Goal: Information Seeking & Learning: Learn about a topic

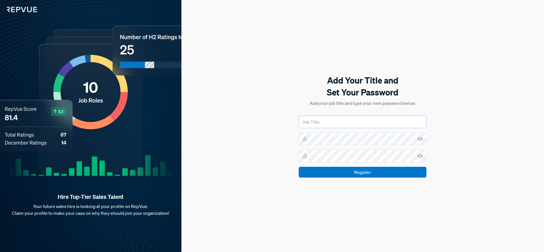
type input "PBP"
click at [422, 139] on use at bounding box center [420, 139] width 6 height 4
click at [311, 172] on input "Register" at bounding box center [363, 172] width 128 height 11
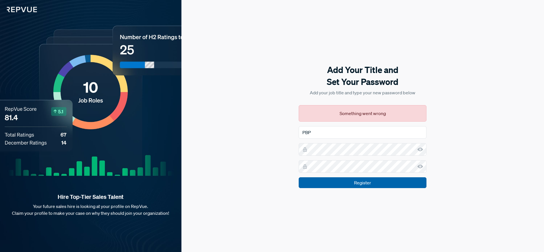
click at [360, 183] on input "Register" at bounding box center [363, 182] width 128 height 11
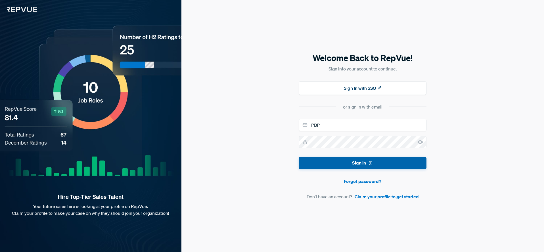
click at [353, 164] on button "Sign In" at bounding box center [363, 163] width 128 height 13
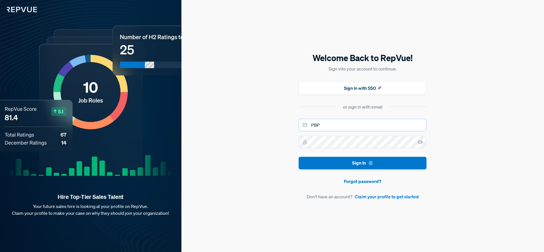
drag, startPoint x: 351, startPoint y: 131, endPoint x: 339, endPoint y: 127, distance: 12.7
click at [351, 131] on form "PBP Sign In Forgot password? Don't have an account? Claim your profile to get s…" at bounding box center [363, 159] width 128 height 81
click at [332, 124] on input "PBP" at bounding box center [363, 125] width 128 height 12
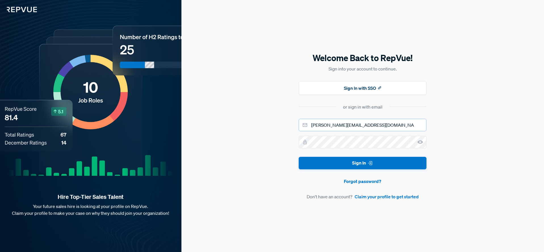
type input "kaitlyn.mcphail@owner.com"
click at [299, 157] on button "Sign In" at bounding box center [363, 163] width 128 height 13
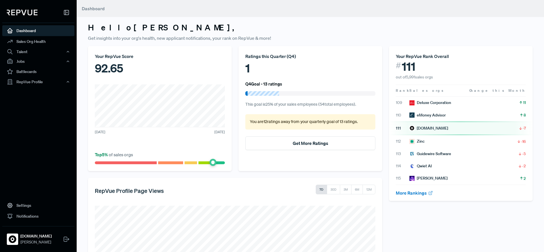
click at [471, 18] on div "Hello Kaitlyn , Get insights into your org's health, new applicant notification…" at bounding box center [310, 181] width 467 height 362
click at [22, 121] on nav "Dashboard Sales Org Health Talent Talent Data Talent Profiles Talent Competitor…" at bounding box center [38, 126] width 77 height 252
click at [29, 204] on link "Settings" at bounding box center [38, 205] width 72 height 11
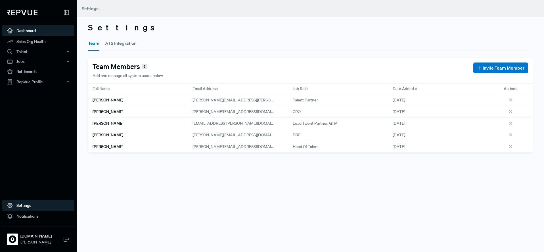
click at [35, 34] on link "Dashboard" at bounding box center [38, 30] width 72 height 11
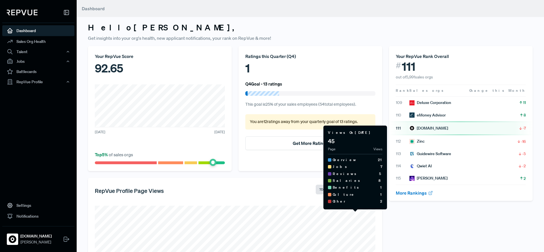
scroll to position [110, 0]
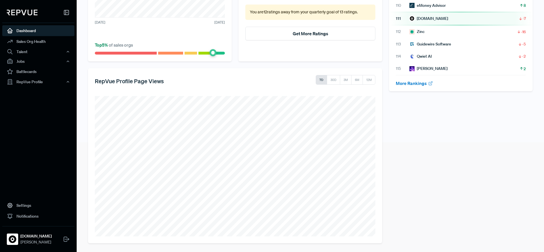
click at [495, 183] on div "Your RepVue Rank Overall # 111 out of 5,991 sales orgs Rank Sales orgs Change t…" at bounding box center [460, 89] width 150 height 307
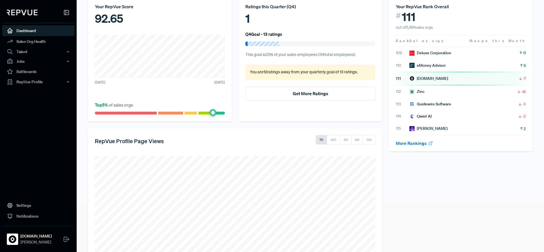
scroll to position [0, 0]
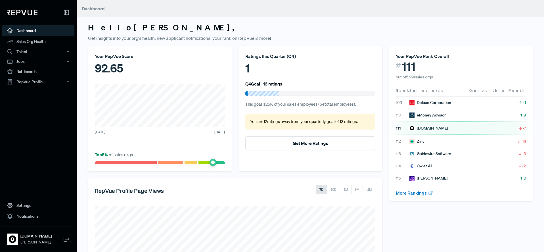
click at [435, 128] on div "Owner.com" at bounding box center [428, 128] width 39 height 6
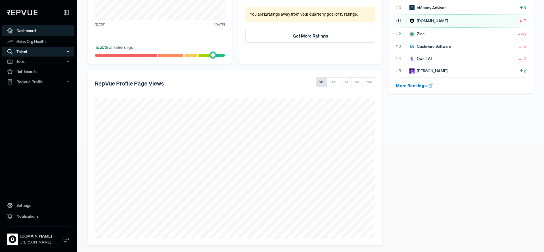
scroll to position [108, 0]
click at [62, 82] on div "RepVue Profile" at bounding box center [38, 82] width 72 height 10
click at [44, 98] on link "Reviews" at bounding box center [46, 101] width 72 height 9
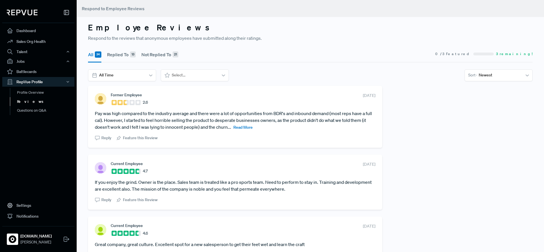
click at [341, 123] on article "Pay was high compared to the industry average and there were a lot of opportuni…" at bounding box center [235, 120] width 280 height 20
click at [246, 129] on span "Read More" at bounding box center [242, 127] width 19 height 5
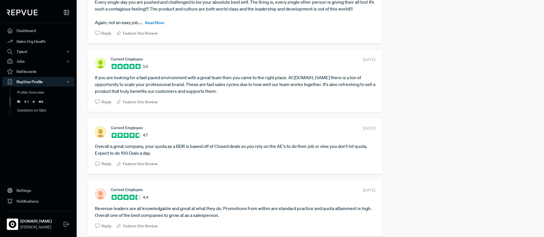
scroll to position [1377, 0]
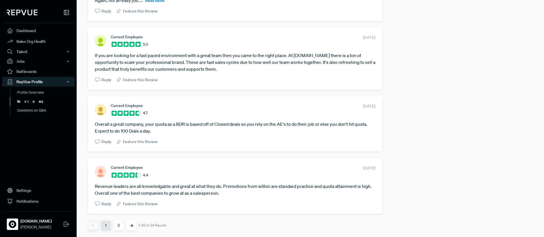
click at [131, 225] on icon "Next" at bounding box center [131, 225] width 3 height 3
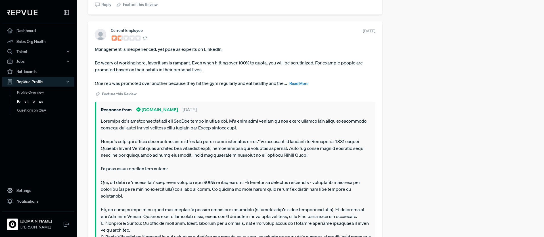
scroll to position [368, 0]
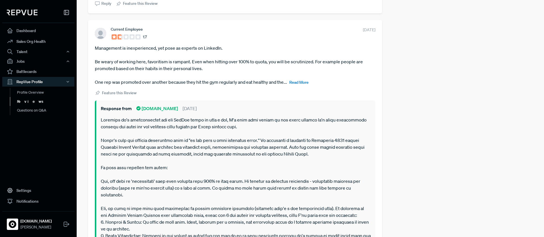
click at [300, 81] on span "Read More" at bounding box center [298, 82] width 19 height 5
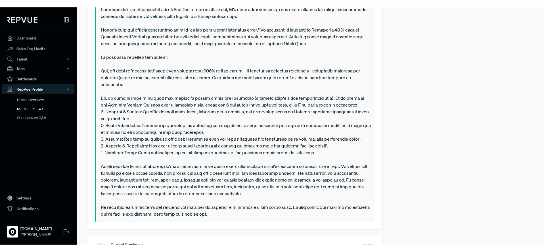
scroll to position [507, 0]
